Goal: Task Accomplishment & Management: Complete application form

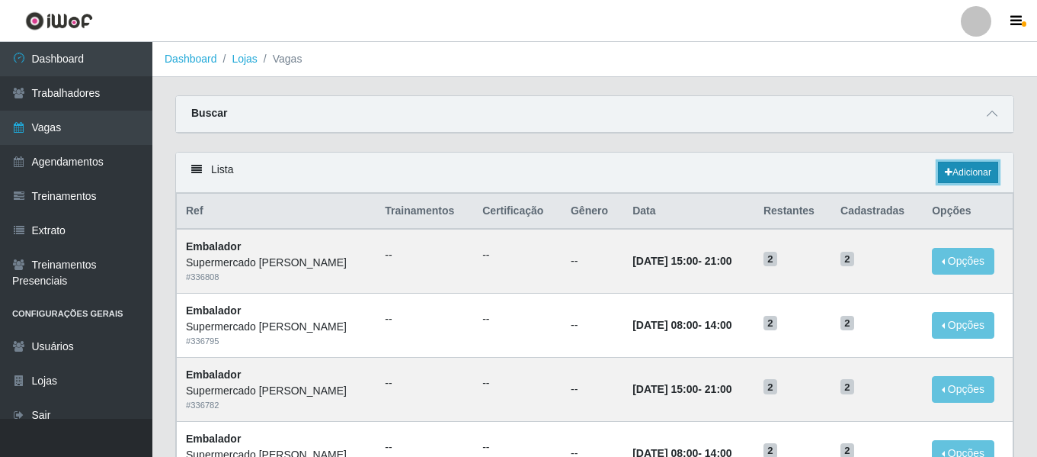
click at [976, 172] on link "Adicionar" at bounding box center [968, 172] width 60 height 21
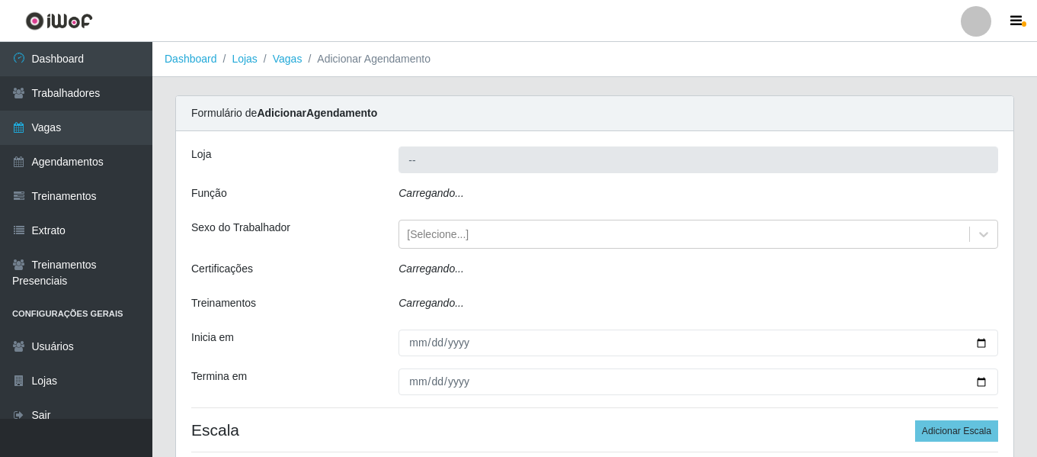
type input "Supermercado [PERSON_NAME]"
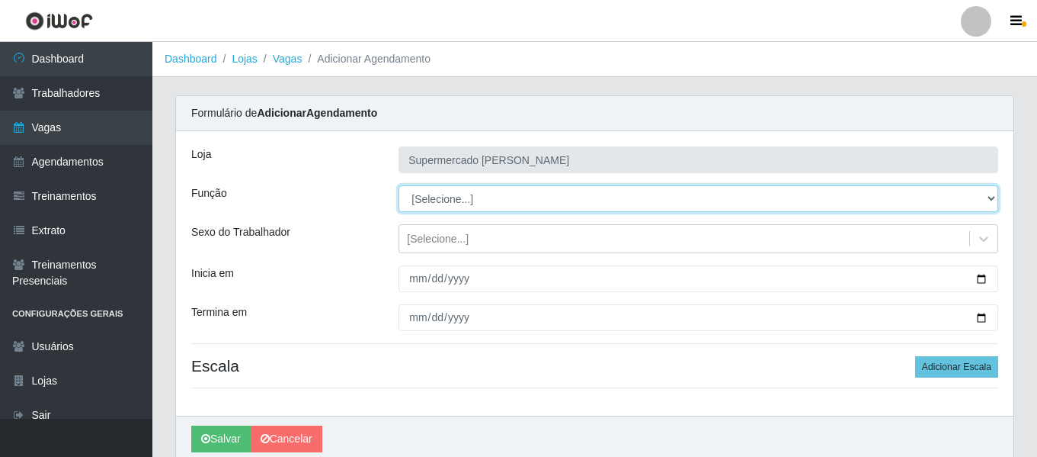
click at [461, 201] on select "[Selecione...] Embalador Embalador + Embalador ++" at bounding box center [699, 198] width 600 height 27
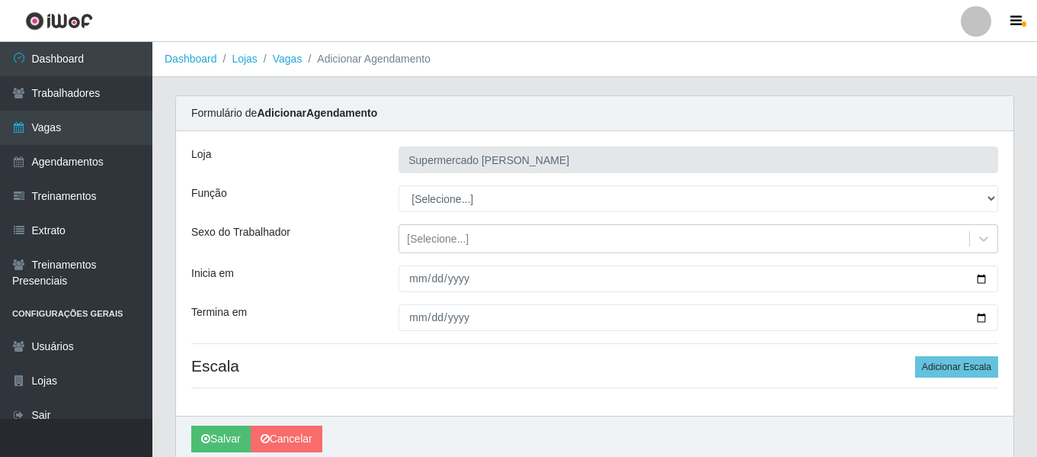
click at [236, 101] on div "Formulário de Adicionar Agendamento" at bounding box center [595, 113] width 838 height 35
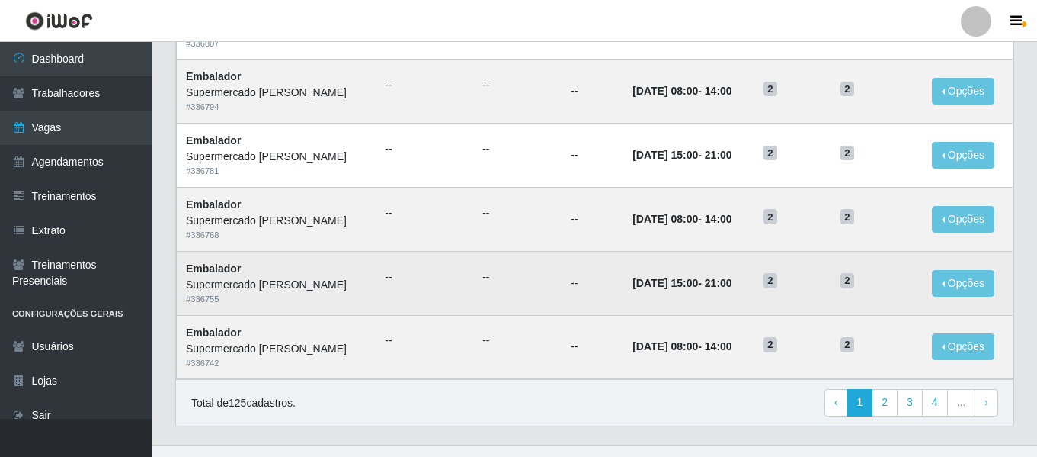
scroll to position [835, 0]
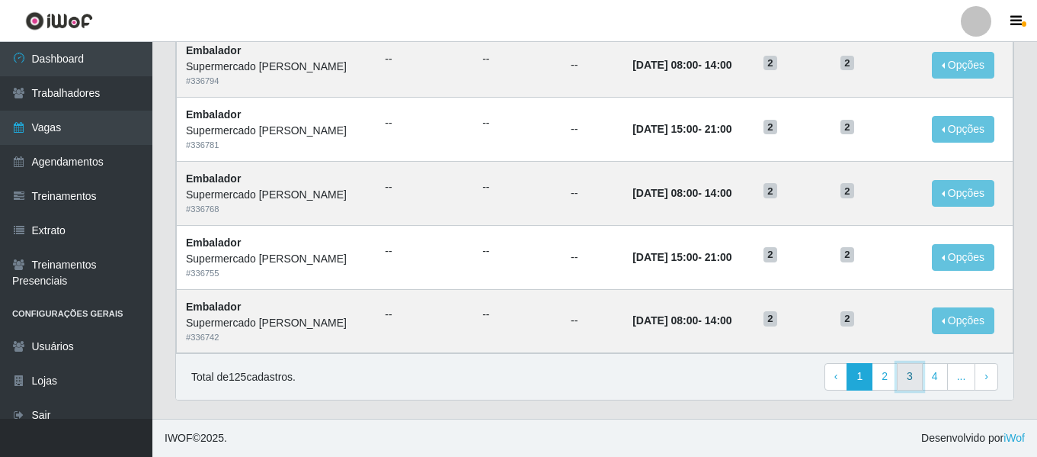
click at [913, 373] on link "3" at bounding box center [910, 376] width 26 height 27
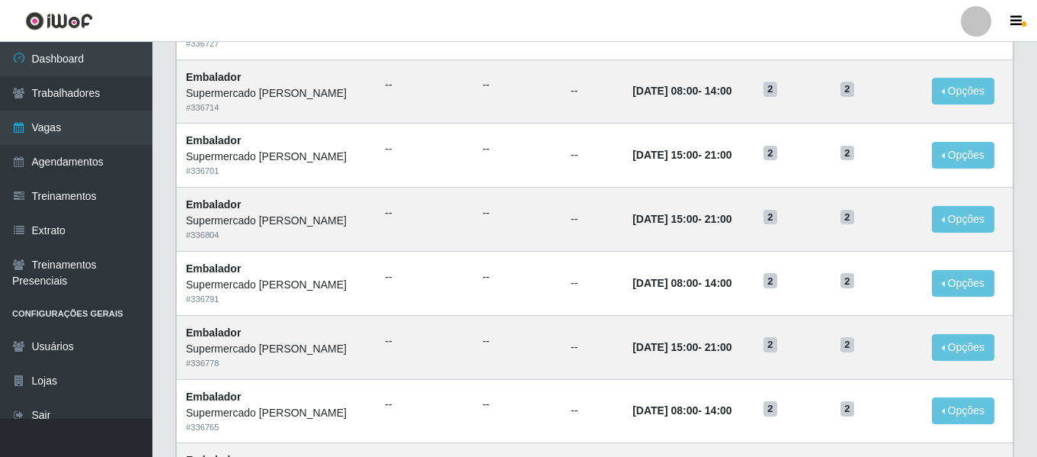
scroll to position [835, 0]
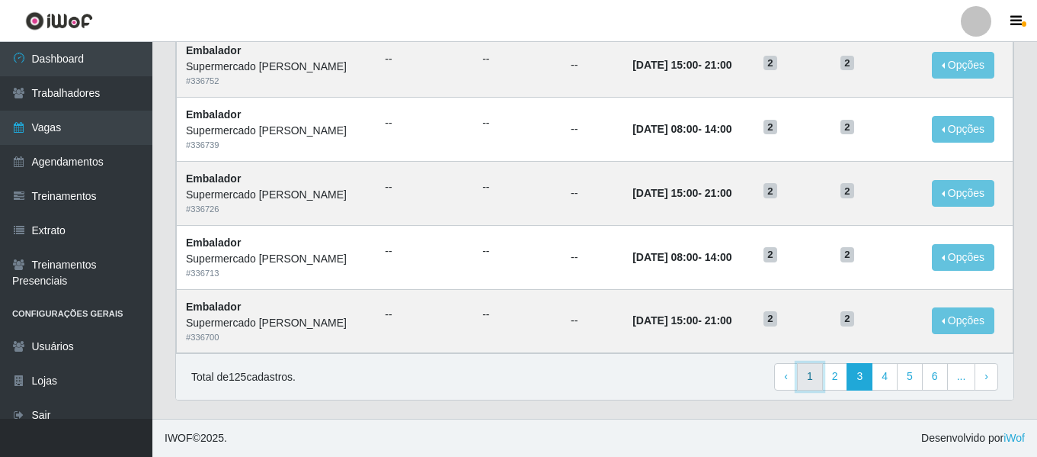
click at [807, 385] on link "1" at bounding box center [810, 376] width 26 height 27
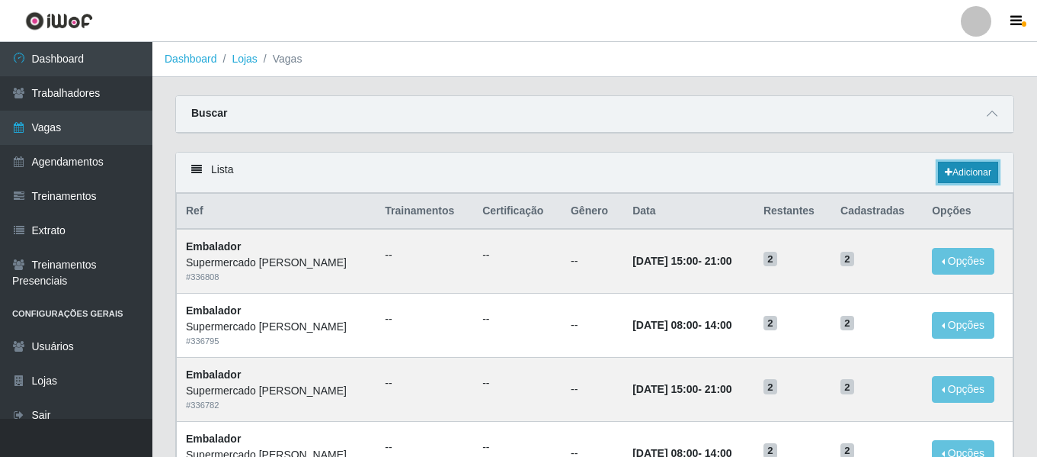
click at [951, 175] on link "Adicionar" at bounding box center [968, 172] width 60 height 21
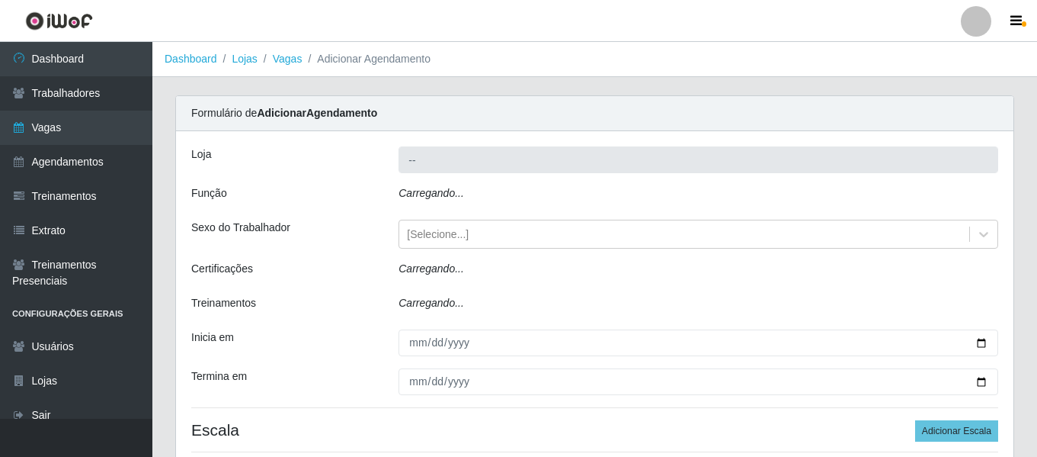
type input "Supermercado [PERSON_NAME]"
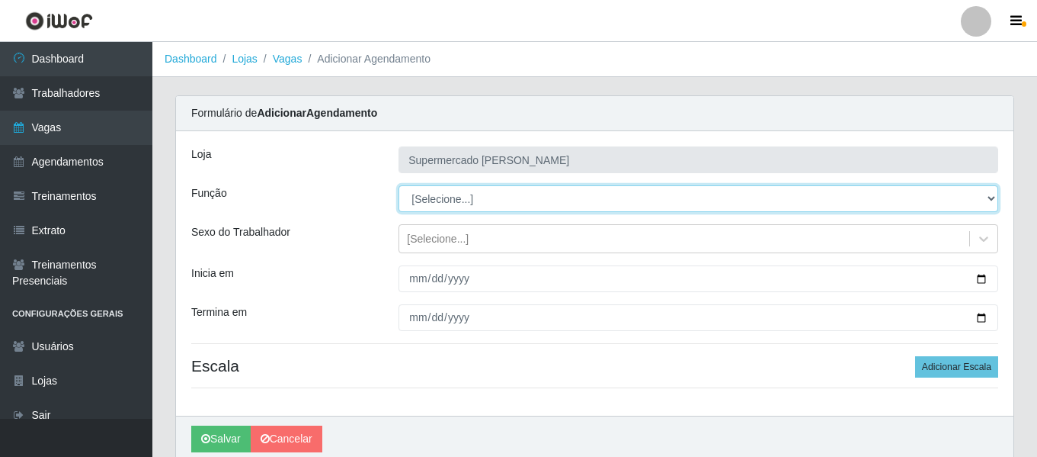
click at [919, 206] on select "[Selecione...] Embalador Embalador + Embalador ++" at bounding box center [699, 198] width 600 height 27
select select "70"
click at [399, 185] on select "[Selecione...] Embalador Embalador + Embalador ++" at bounding box center [699, 198] width 600 height 27
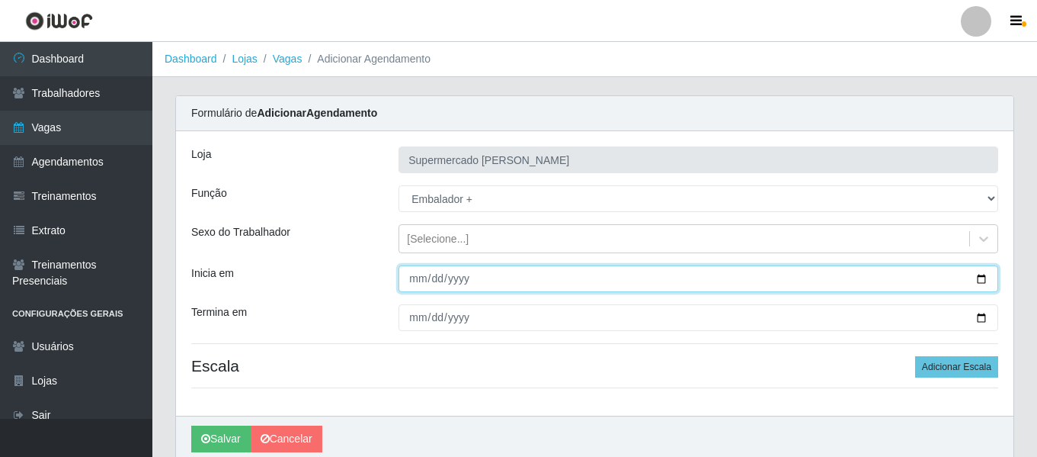
click at [981, 281] on input "Inicia em" at bounding box center [699, 278] width 600 height 27
type input "2025-09-01"
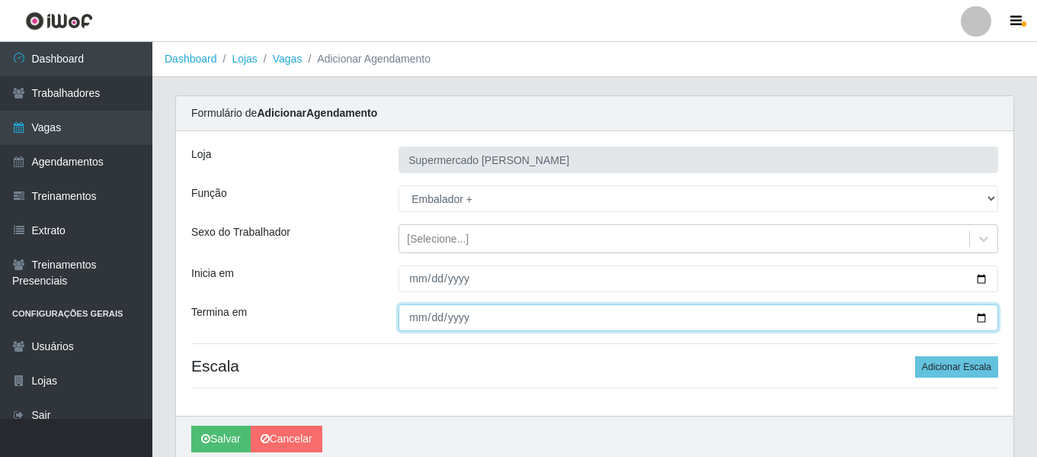
click at [983, 325] on input "Termina em" at bounding box center [699, 317] width 600 height 27
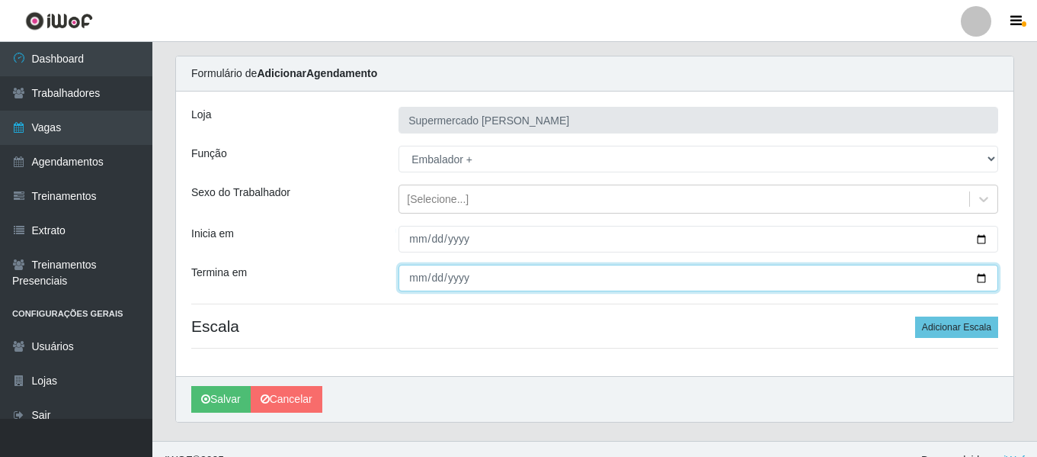
scroll to position [62, 0]
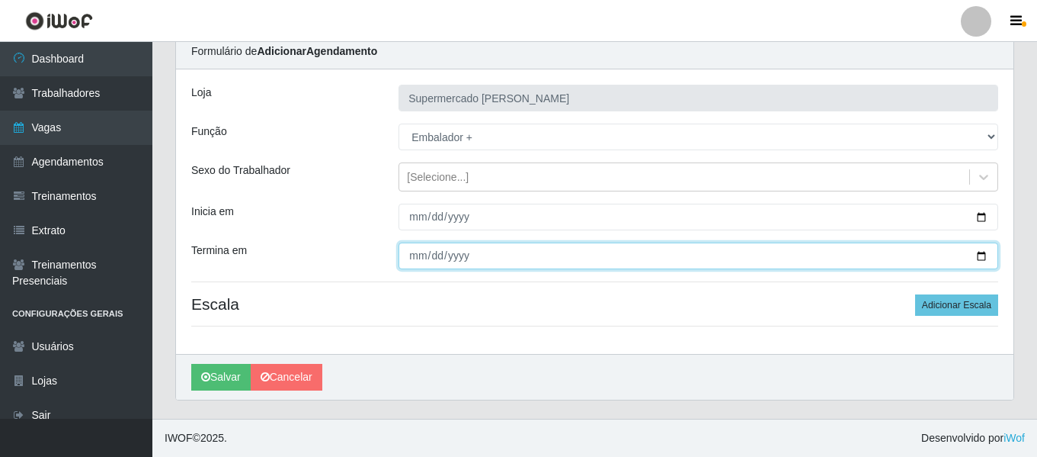
click at [983, 257] on input "Termina em" at bounding box center [699, 255] width 600 height 27
click at [977, 265] on input "2025-12-01" at bounding box center [699, 255] width 600 height 27
click at [978, 252] on input "2025-12-01" at bounding box center [699, 255] width 600 height 27
type input "2025-11-30"
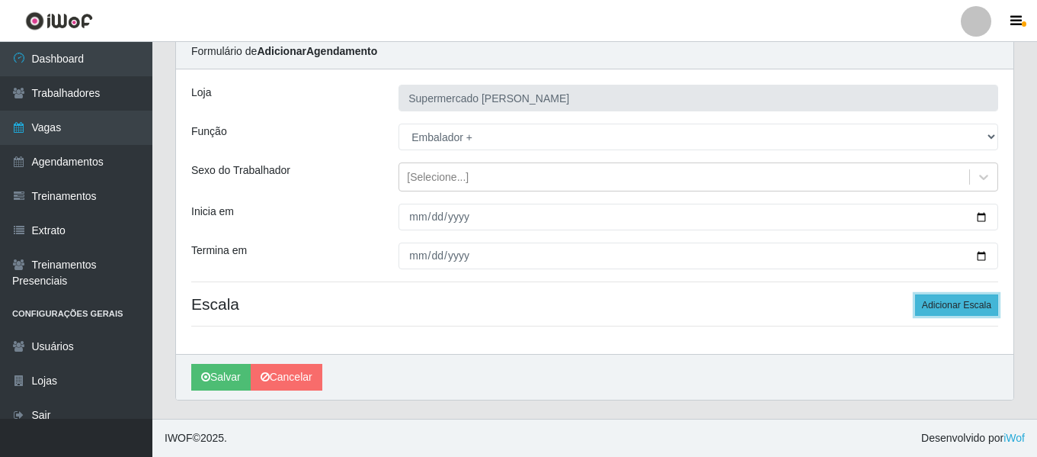
click at [977, 300] on button "Adicionar Escala" at bounding box center [957, 304] width 83 height 21
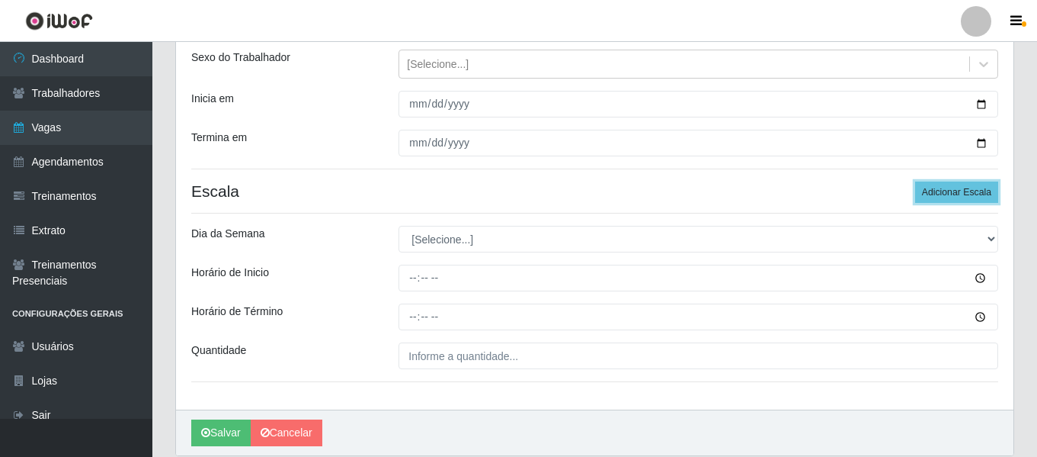
scroll to position [154, 0]
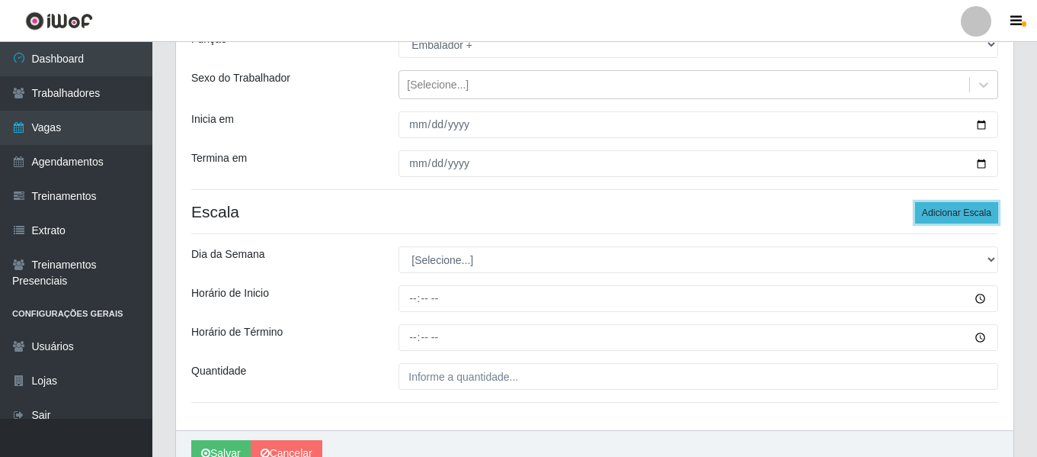
click at [955, 213] on button "Adicionar Escala" at bounding box center [957, 212] width 83 height 21
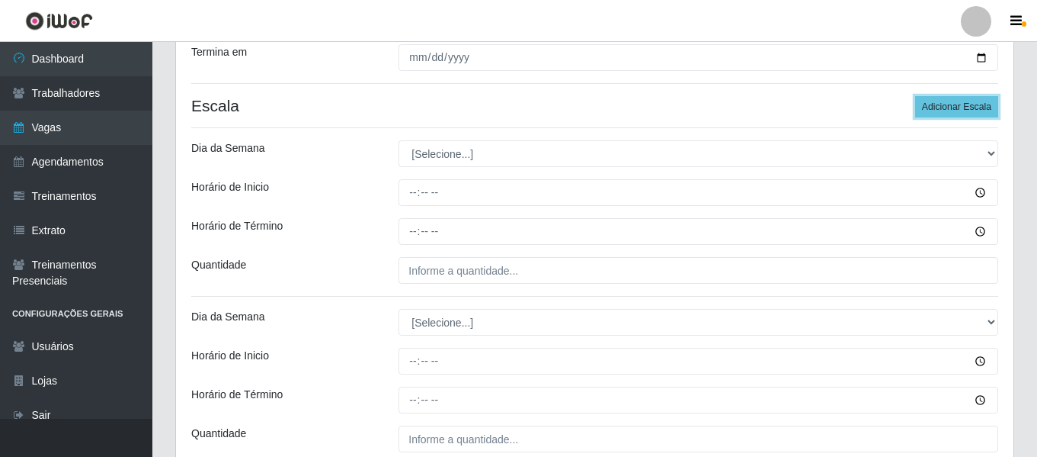
scroll to position [229, 0]
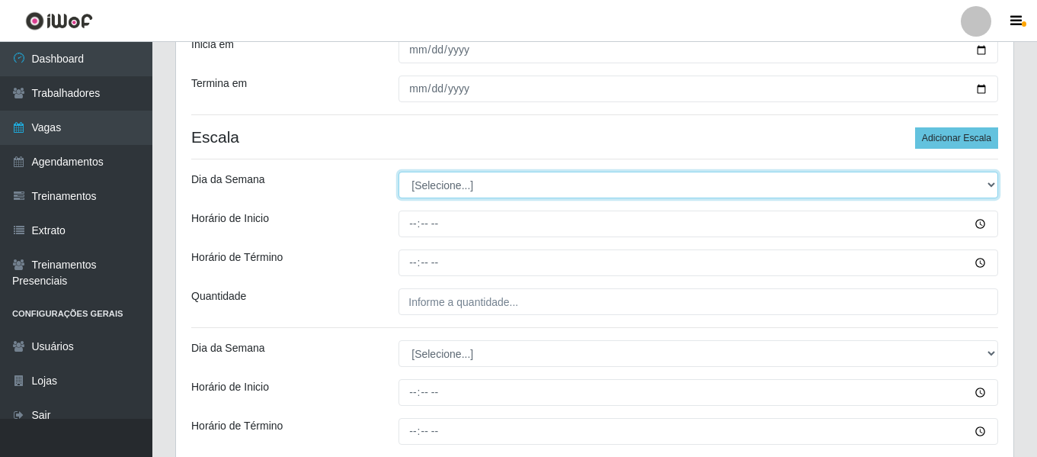
click at [426, 192] on select "[Selecione...] Segunda Terça Quarta Quinta Sexta Sábado Domingo" at bounding box center [699, 185] width 600 height 27
select select "6"
click at [399, 172] on select "[Selecione...] Segunda Terça Quarta Quinta Sexta Sábado Domingo" at bounding box center [699, 185] width 600 height 27
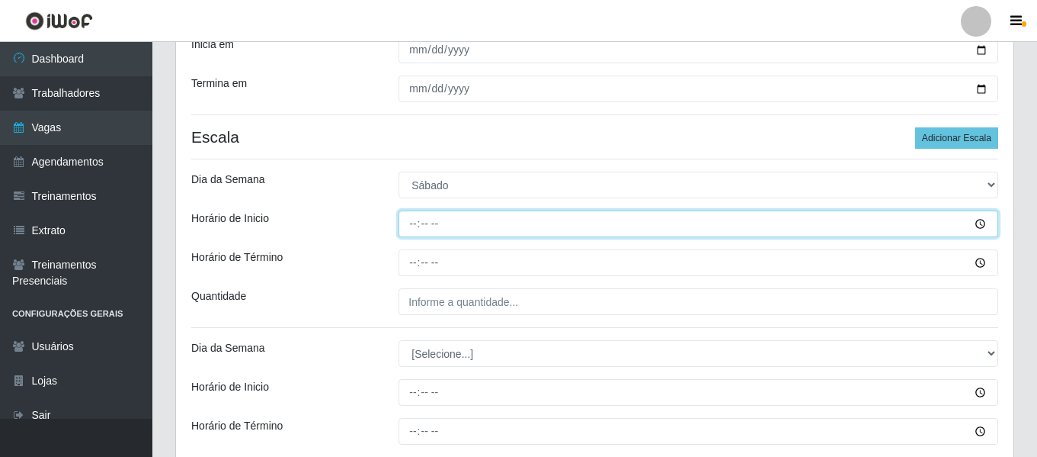
click at [410, 220] on input "Horário de Inicio" at bounding box center [699, 223] width 600 height 27
type input "08:00"
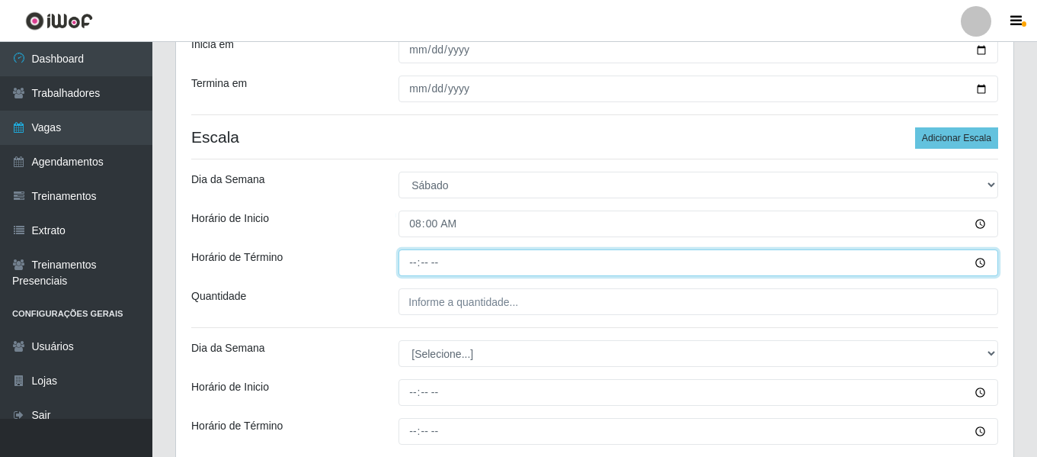
click at [412, 267] on input "Horário de Término" at bounding box center [699, 262] width 600 height 27
type input "14:00"
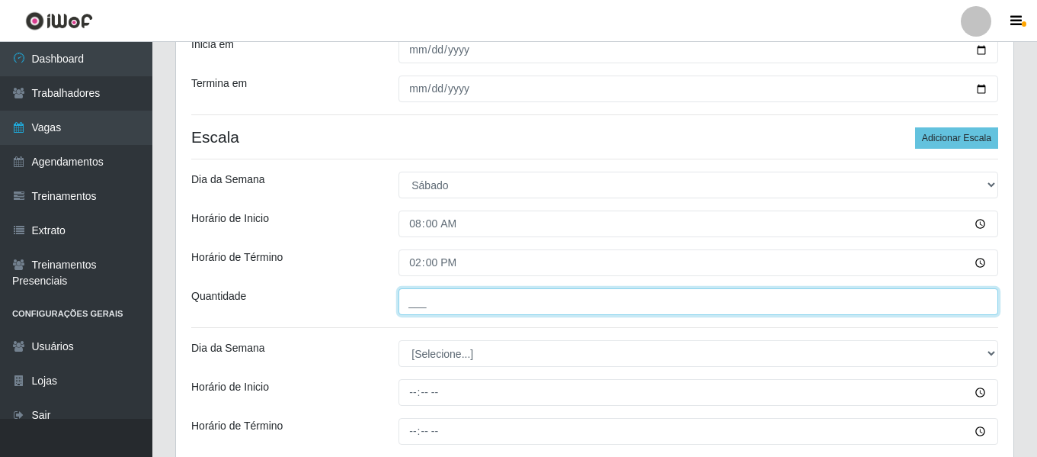
click at [416, 294] on input "___" at bounding box center [699, 301] width 600 height 27
type input "2__"
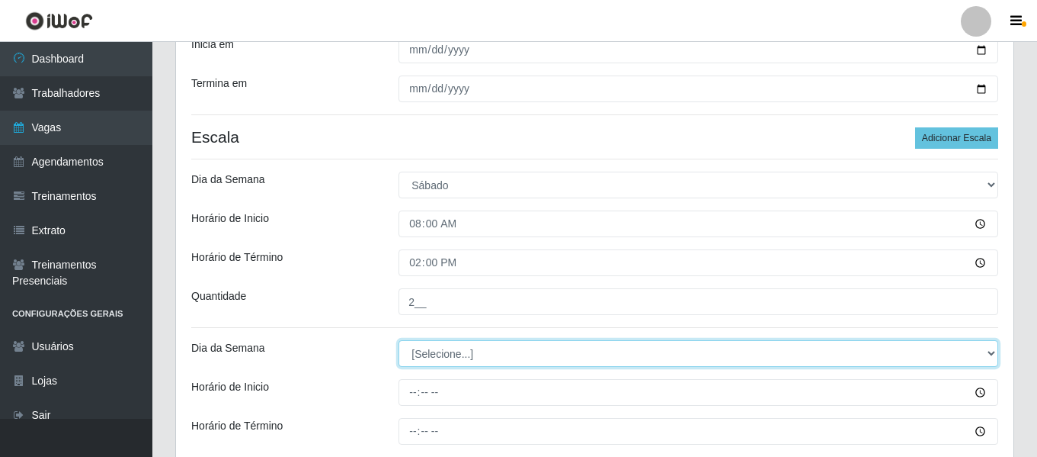
click at [429, 361] on select "[Selecione...] Segunda Terça Quarta Quinta Sexta Sábado Domingo" at bounding box center [699, 353] width 600 height 27
select select "0"
click at [399, 340] on select "[Selecione...] Segunda Terça Quarta Quinta Sexta Sábado Domingo" at bounding box center [699, 353] width 600 height 27
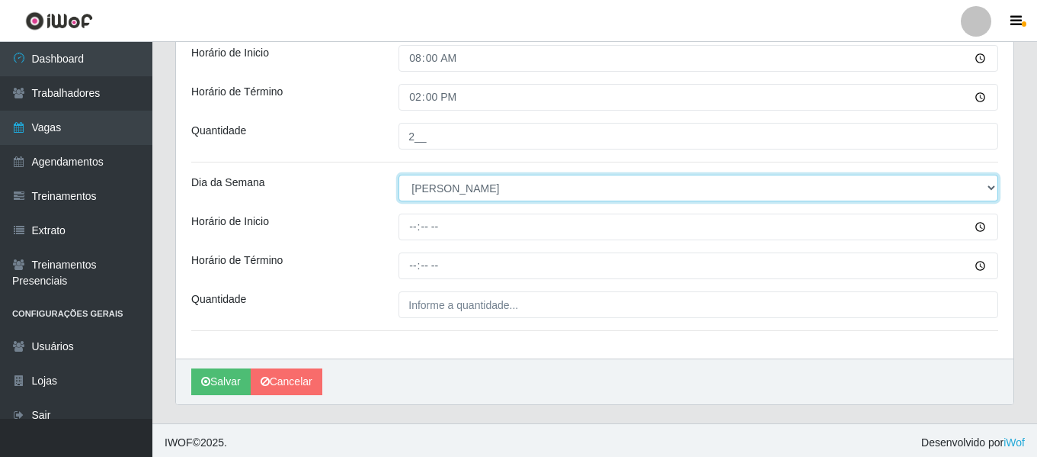
scroll to position [399, 0]
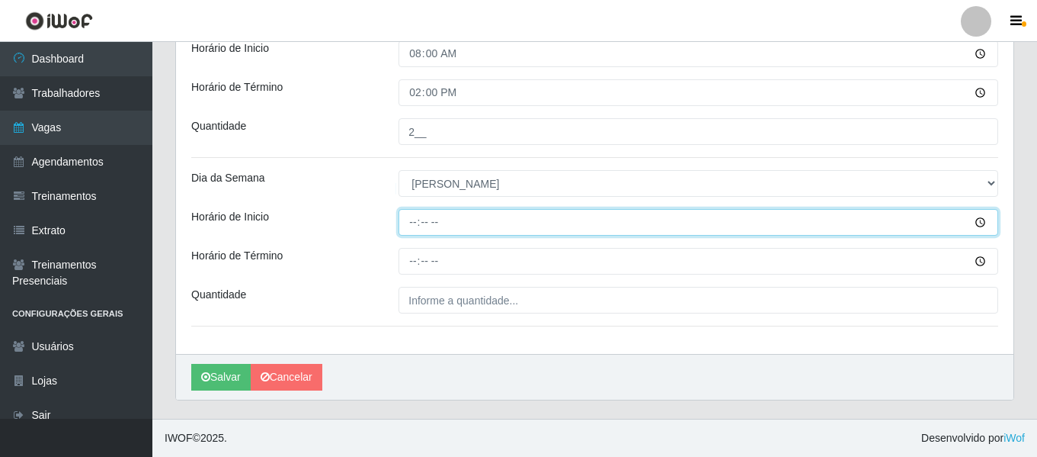
click at [416, 218] on input "Horário de Inicio" at bounding box center [699, 222] width 600 height 27
type input "08:00"
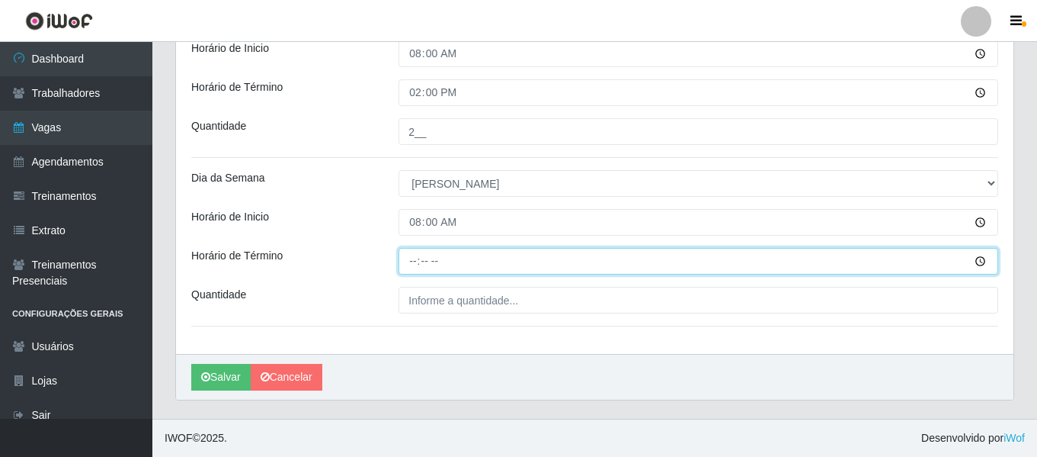
click at [409, 264] on input "Horário de Término" at bounding box center [699, 261] width 600 height 27
type input "14:00"
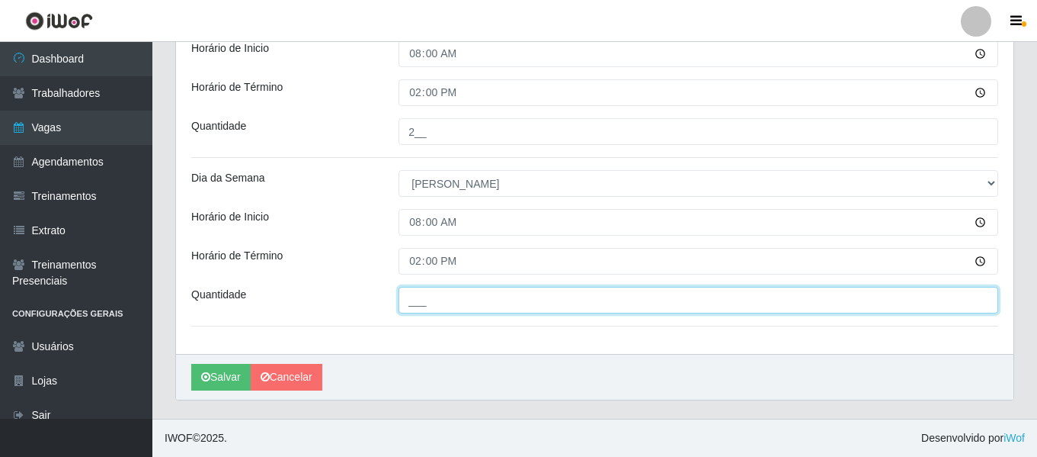
click at [409, 301] on input "___" at bounding box center [699, 300] width 600 height 27
type input "1__"
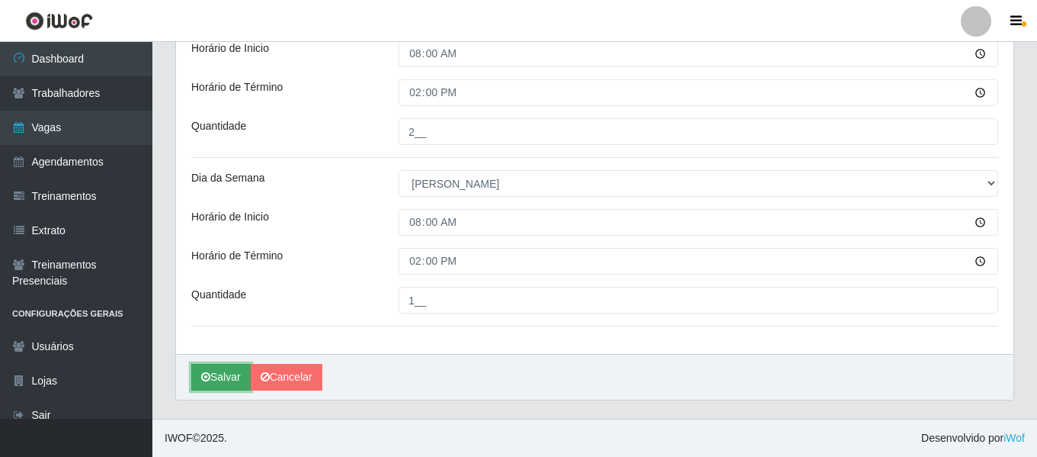
click at [220, 375] on button "Salvar" at bounding box center [220, 377] width 59 height 27
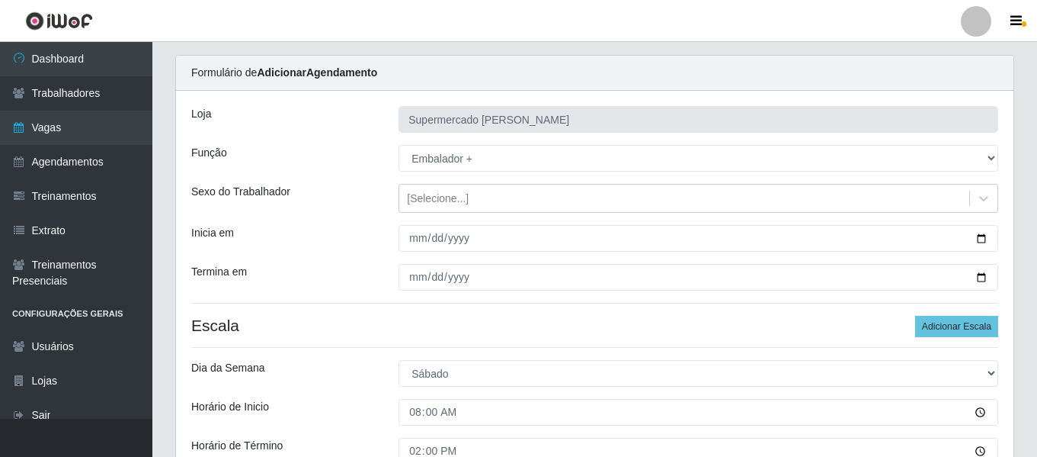
scroll to position [18, 0]
